Goal: Browse casually

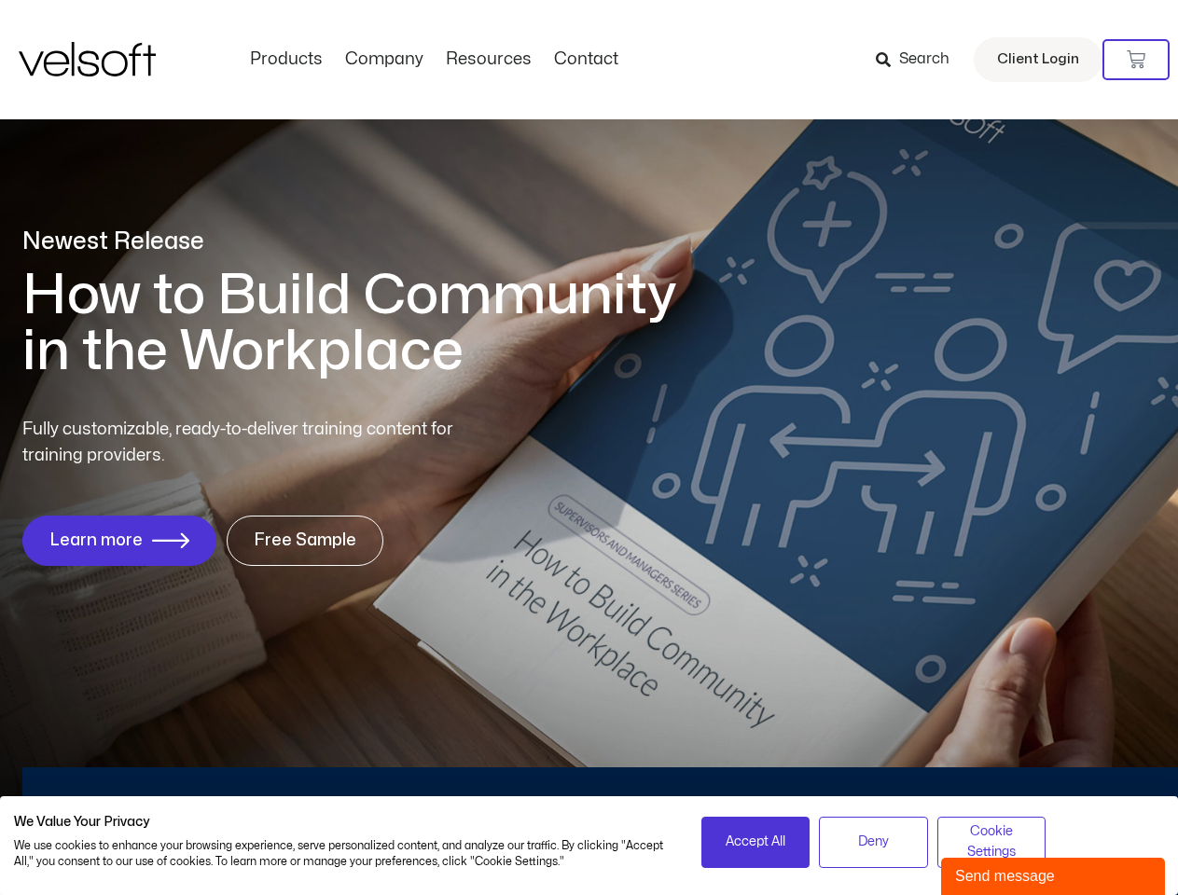
click at [588, 448] on div "Fully customizable, ready-to-deliver training content for training providers. L…" at bounding box center [588, 491] width 1133 height 149
click at [1136, 60] on icon at bounding box center [1136, 59] width 19 height 19
click at [755, 842] on span "Accept All" at bounding box center [756, 842] width 60 height 21
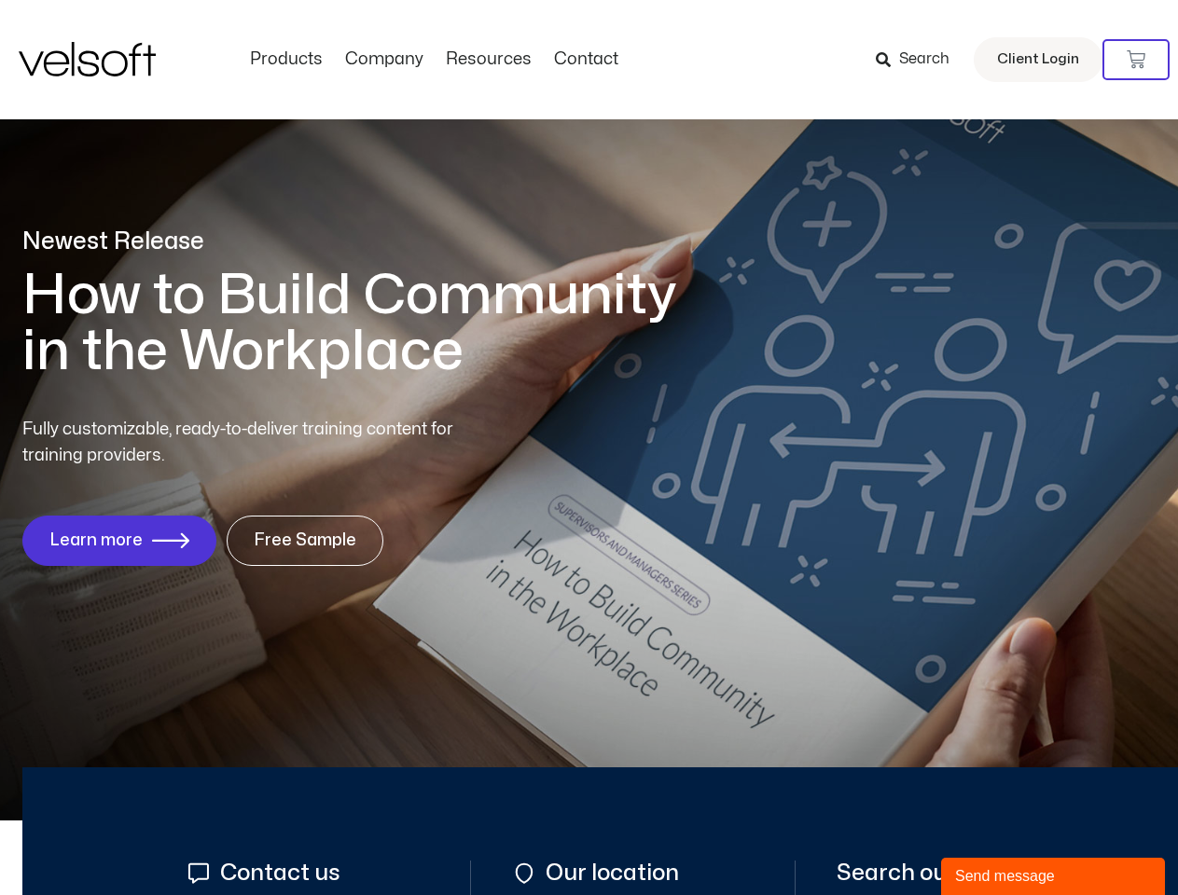
click at [1053, 877] on div "Send message" at bounding box center [1053, 876] width 196 height 22
